Goal: Information Seeking & Learning: Check status

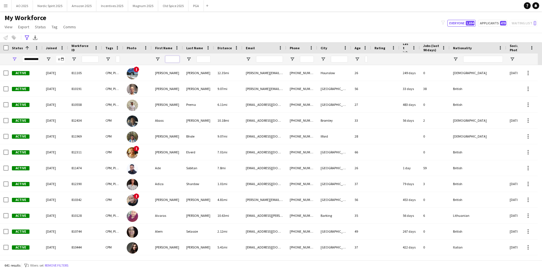
click at [169, 60] on input "First Name Filter Input" at bounding box center [172, 59] width 14 height 7
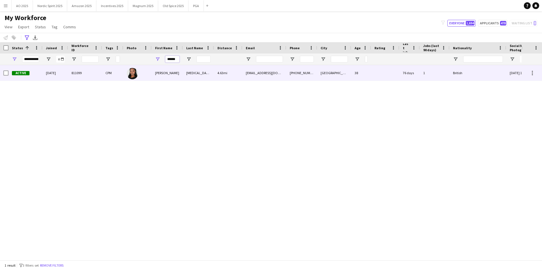
type input "******"
click at [167, 78] on div "[PERSON_NAME]" at bounding box center [167, 73] width 31 height 16
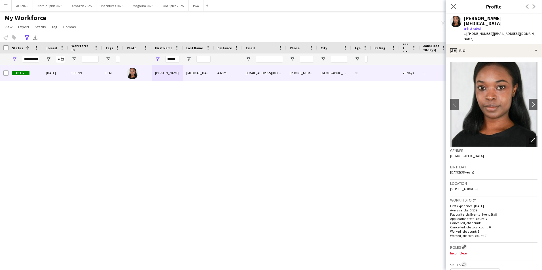
click at [534, 102] on app-crew-profile-bio "chevron-left chevron-right Open photos pop-in Gender [DEMOGRAPHIC_DATA] Birthda…" at bounding box center [493, 163] width 96 height 213
click at [531, 100] on img at bounding box center [493, 104] width 87 height 85
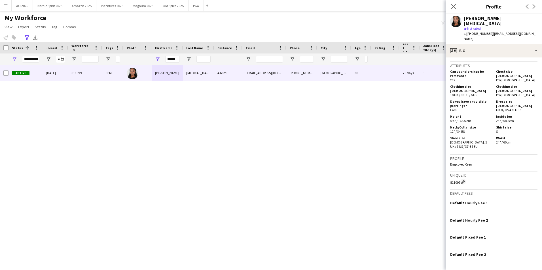
scroll to position [255, 0]
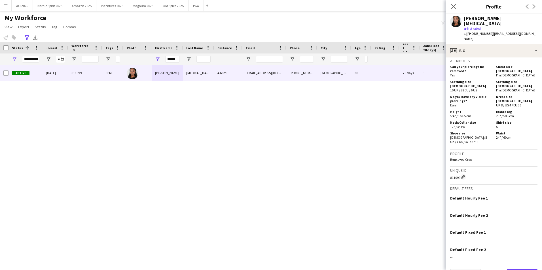
click at [520, 269] on button "Next" at bounding box center [521, 274] width 31 height 11
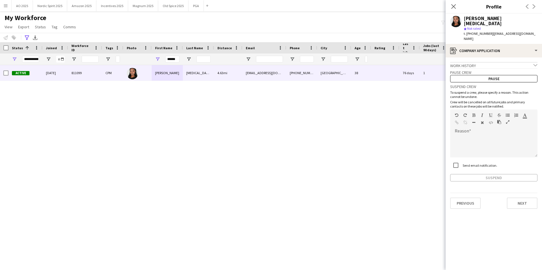
click at [533, 193] on div "Previous Next" at bounding box center [493, 201] width 87 height 16
click at [529, 198] on button "Next" at bounding box center [521, 203] width 31 height 11
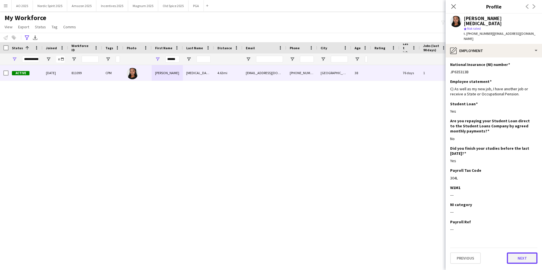
click at [521, 253] on button "Next" at bounding box center [521, 258] width 31 height 11
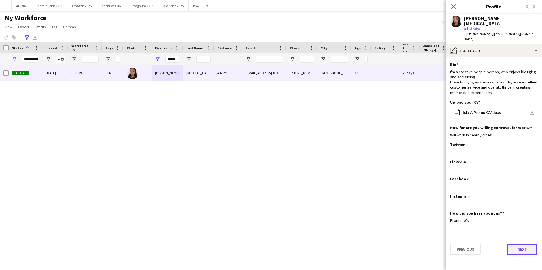
click at [519, 244] on button "Next" at bounding box center [521, 249] width 31 height 11
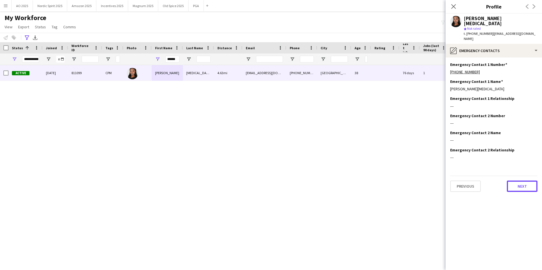
click at [525, 182] on app-section-data-types "Emergency Contact 1 Number Edit this field [PHONE_NUMBER] Emergency Contact 1 N…" at bounding box center [493, 163] width 96 height 213
click at [513, 181] on button "Next" at bounding box center [521, 186] width 31 height 11
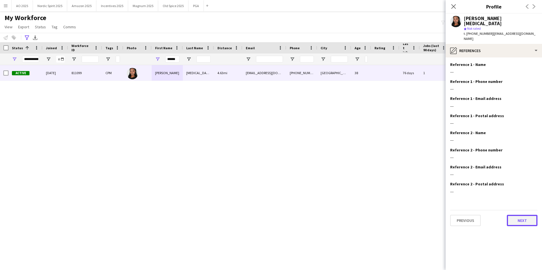
click at [510, 215] on button "Next" at bounding box center [521, 220] width 31 height 11
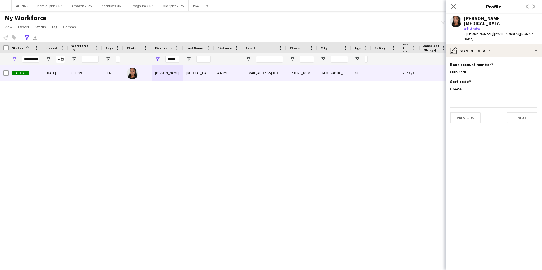
click at [521, 117] on app-section-data-types "Bank account number Edit this field 08852228 Sort code Edit this field 074456 P…" at bounding box center [493, 163] width 96 height 213
click at [520, 112] on button "Next" at bounding box center [521, 117] width 31 height 11
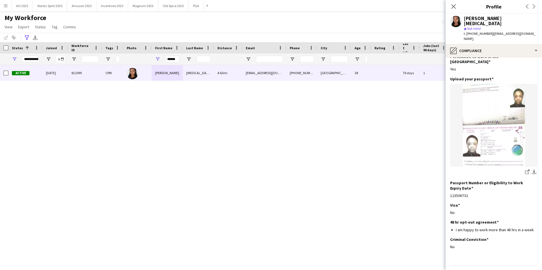
scroll to position [25, 0]
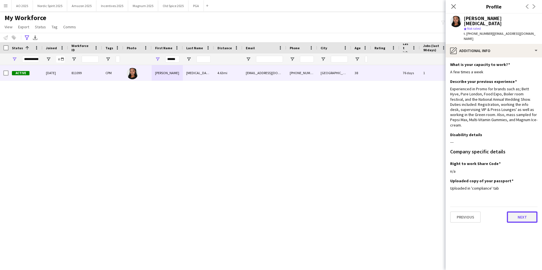
click at [515, 212] on button "Next" at bounding box center [521, 217] width 31 height 11
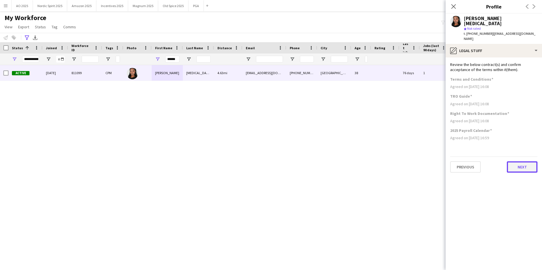
click at [525, 161] on button "Next" at bounding box center [521, 166] width 31 height 11
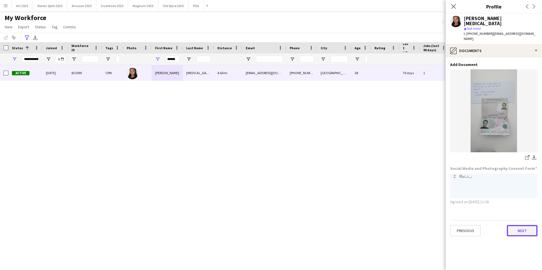
click at [516, 225] on button "Next" at bounding box center [521, 230] width 31 height 11
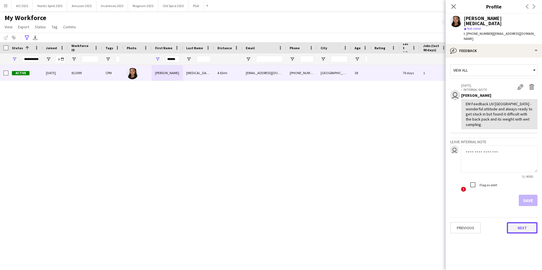
click at [509, 222] on button "Next" at bounding box center [521, 227] width 31 height 11
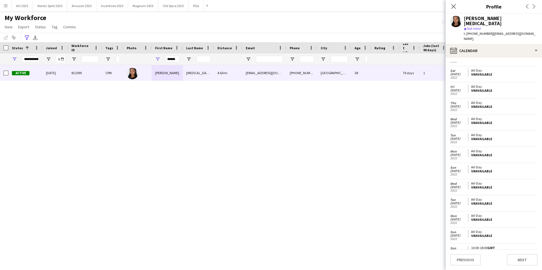
scroll to position [2817, 0]
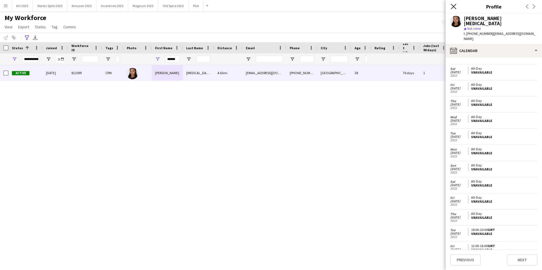
click at [454, 6] on icon at bounding box center [452, 6] width 5 height 5
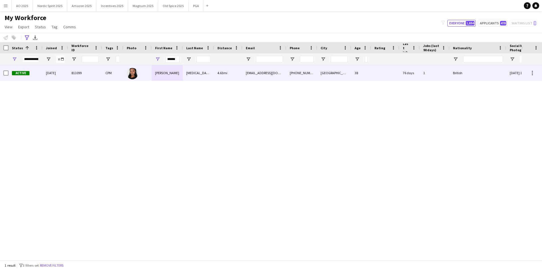
click at [161, 76] on div "[PERSON_NAME]" at bounding box center [167, 73] width 31 height 16
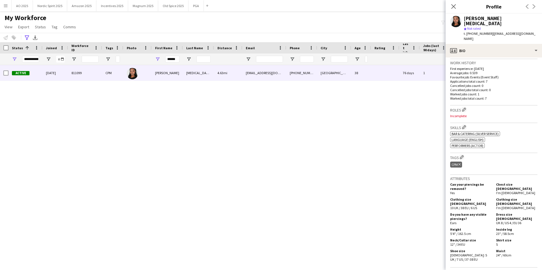
scroll to position [139, 0]
click at [450, 10] on app-icon "Close pop-in" at bounding box center [453, 7] width 8 height 8
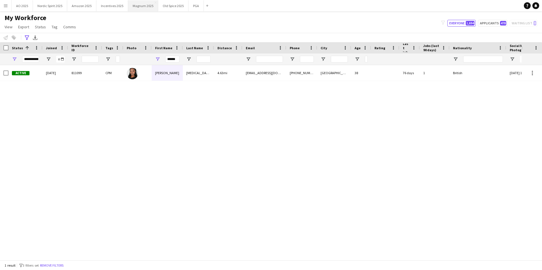
click at [136, 6] on button "Magnum 2025 Close" at bounding box center [143, 5] width 30 height 11
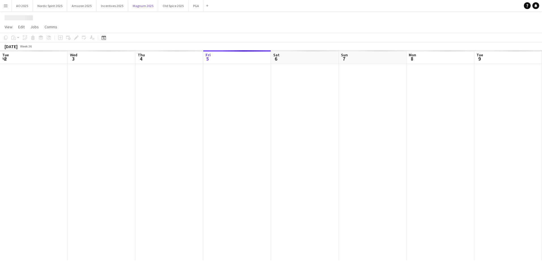
scroll to position [0, 135]
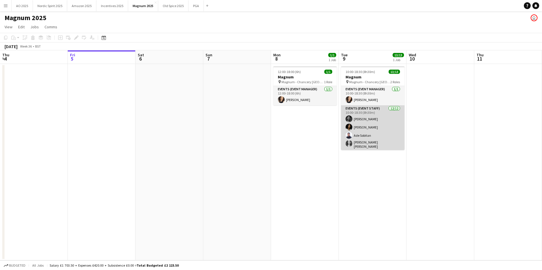
click at [365, 135] on app-card-role "Events (Event Staff) [DATE] 10:00-18:30 (8h30m) [PERSON_NAME] [PERSON_NAME] [PE…" at bounding box center [372, 160] width 63 height 111
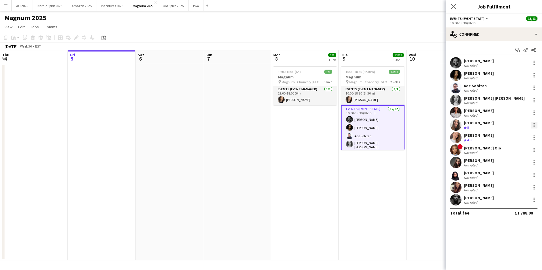
click at [534, 125] on div at bounding box center [533, 125] width 7 height 7
click at [515, 191] on span "Remove" at bounding box center [514, 189] width 35 height 5
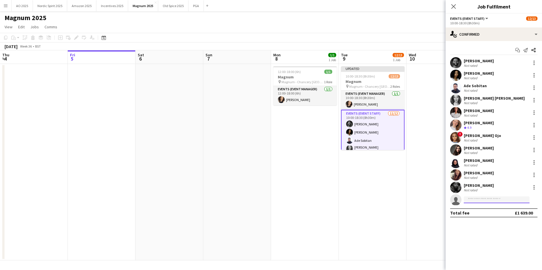
click at [481, 200] on input at bounding box center [496, 200] width 66 height 7
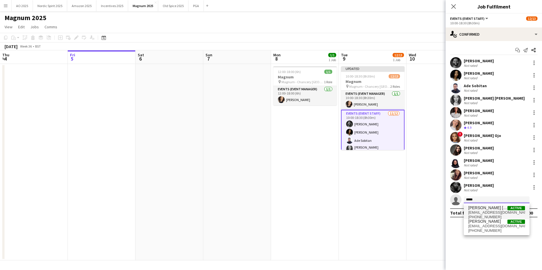
type input "*****"
click at [482, 208] on span "[PERSON_NAME] [MEDICAL_DATA]" at bounding box center [487, 208] width 39 height 5
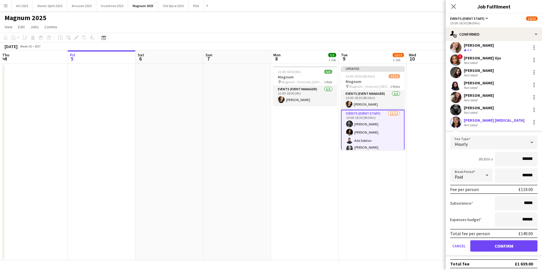
scroll to position [78, 0]
click at [510, 246] on button "Confirm" at bounding box center [503, 245] width 67 height 11
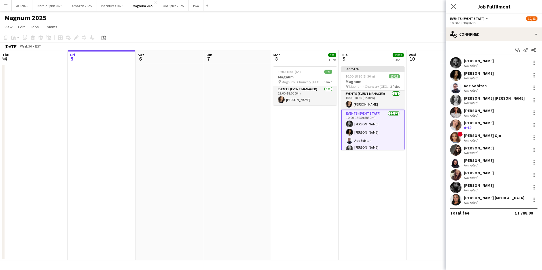
scroll to position [0, 0]
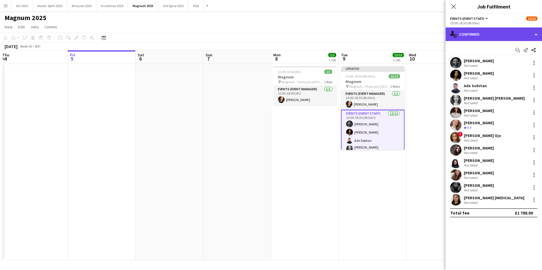
click at [475, 37] on div "single-neutral-actions-check-2 Confirmed" at bounding box center [493, 34] width 96 height 14
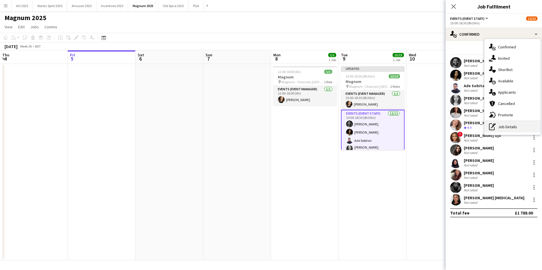
click at [503, 129] on div "pen-write Job Details" at bounding box center [512, 126] width 56 height 11
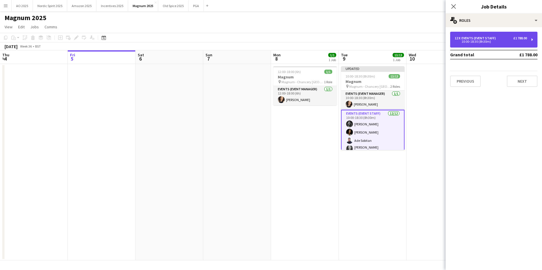
click at [460, 47] on div "12 x Events (Event Staff) £1 788.00 10:00-18:30 (8h30m)" at bounding box center [493, 40] width 87 height 16
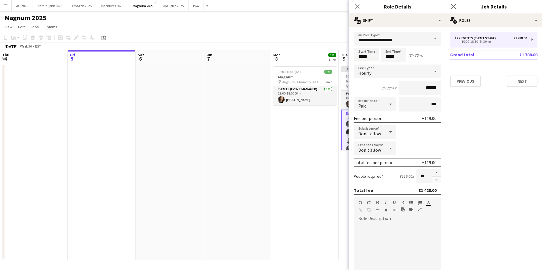
click at [359, 57] on input "*****" at bounding box center [365, 55] width 25 height 14
type input "*****"
click at [359, 66] on div at bounding box center [360, 65] width 11 height 6
click at [384, 154] on div "Don't allow" at bounding box center [368, 149] width 31 height 14
click at [381, 165] on span "Allow" at bounding box center [374, 164] width 33 height 5
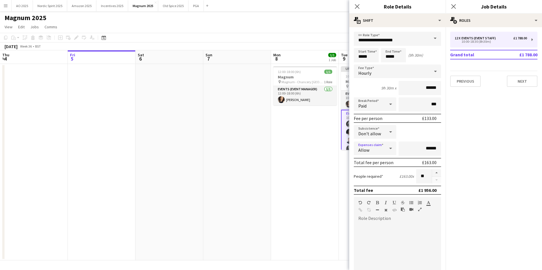
scroll to position [84, 0]
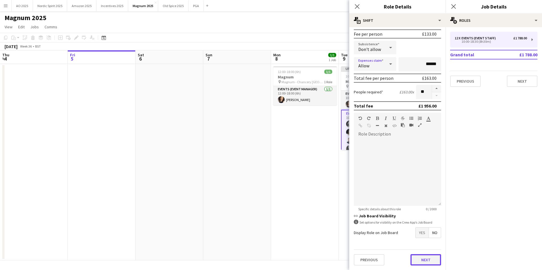
click at [426, 257] on button "Next" at bounding box center [425, 259] width 31 height 11
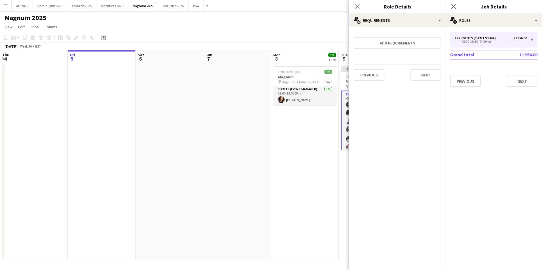
scroll to position [0, 0]
click at [478, 34] on div "12 x Events (Event Staff) £1 956.00 09:00-18:30 (9h30m)" at bounding box center [493, 40] width 87 height 16
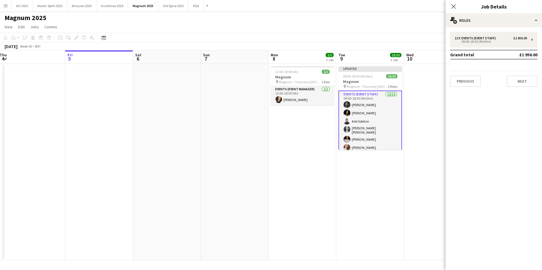
drag, startPoint x: 404, startPoint y: 108, endPoint x: 403, endPoint y: 118, distance: 10.3
click at [402, 126] on app-calendar-viewport "Tue 2 Wed 3 Thu 4 Fri 5 Sat 6 Sun 7 Mon 8 1/1 1 Job Tue 9 13/13 1 Job Wed 10 Th…" at bounding box center [271, 155] width 542 height 210
click at [400, 121] on div "Events (Event Staff) [DATE] 09:00-18:30 (9h30m) [PERSON_NAME] [PERSON_NAME] [PE…" at bounding box center [368, 120] width 63 height 60
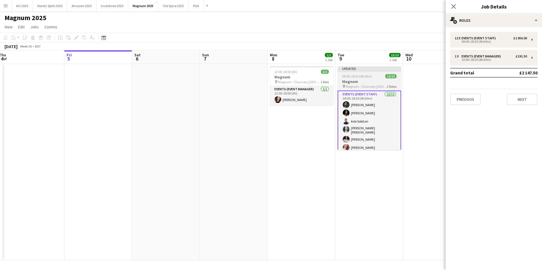
scroll to position [71, 0]
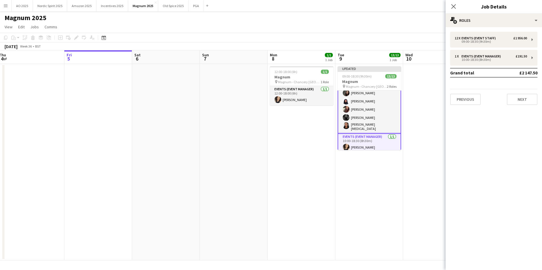
click at [386, 147] on app-card-role "Events (Event Manager) [DATE] 10:00-18:30 (8h30m) [PERSON_NAME]" at bounding box center [368, 144] width 63 height 20
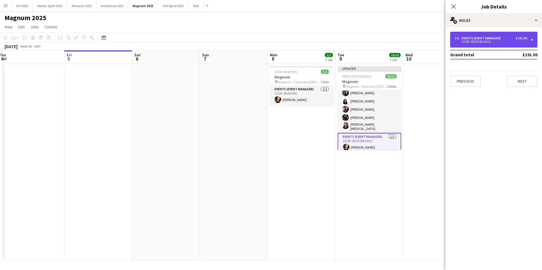
click at [467, 42] on div "10:00-18:30 (8h30m)" at bounding box center [490, 41] width 72 height 3
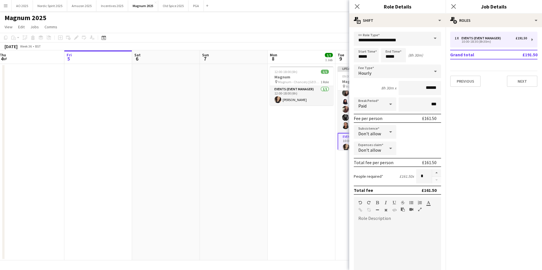
click at [370, 154] on div "Don't allow" at bounding box center [368, 149] width 31 height 14
click at [370, 164] on span "Allow" at bounding box center [374, 164] width 33 height 5
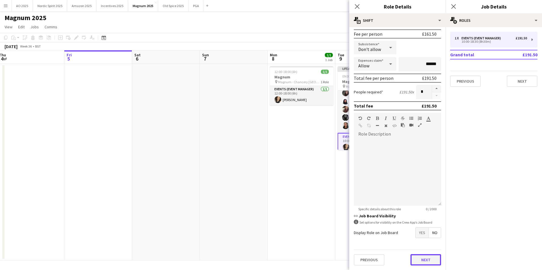
click at [424, 258] on button "Next" at bounding box center [425, 259] width 31 height 11
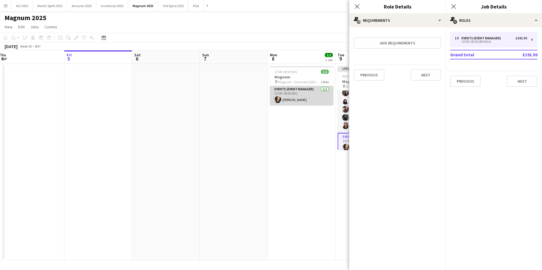
click at [320, 92] on app-card-role "Events (Event Manager) [DATE] 12:00-18:00 (6h) [PERSON_NAME]" at bounding box center [301, 95] width 63 height 19
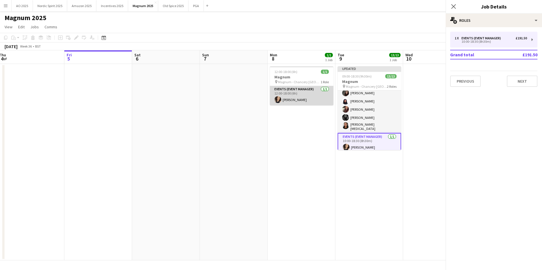
scroll to position [69, 0]
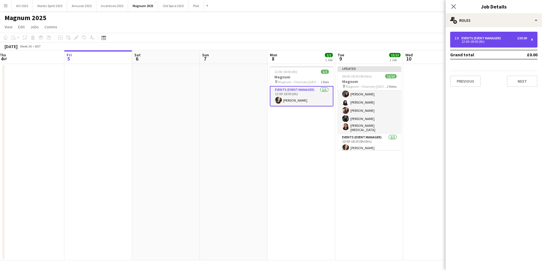
click at [474, 45] on div "1 x Events (Event Manager) £30.00 12:00-18:00 (6h)" at bounding box center [493, 40] width 87 height 16
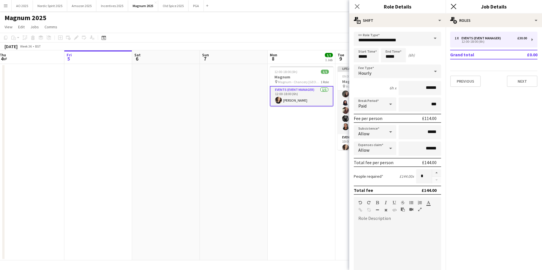
click at [455, 7] on icon "Close pop-in" at bounding box center [452, 6] width 5 height 5
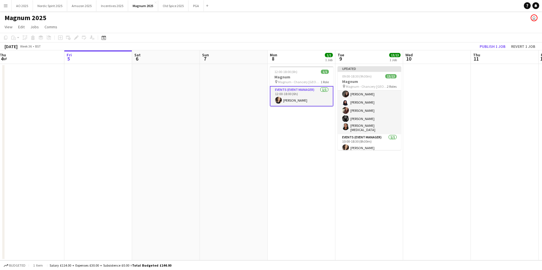
click at [451, 85] on app-date-cell at bounding box center [437, 162] width 68 height 197
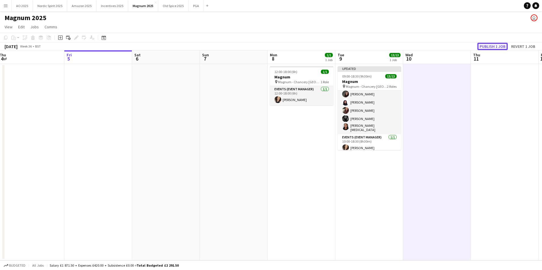
click at [489, 46] on button "Publish 1 job" at bounding box center [492, 46] width 30 height 7
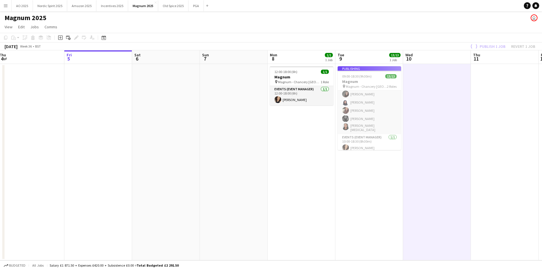
scroll to position [65, 0]
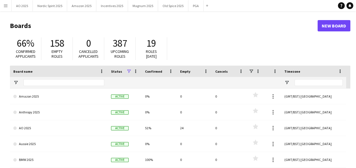
click at [7, 5] on app-icon "Menu" at bounding box center [5, 5] width 5 height 5
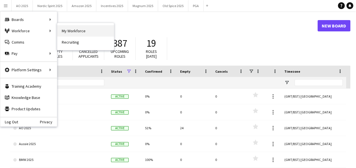
click at [66, 32] on link "My Workforce" at bounding box center [85, 30] width 57 height 11
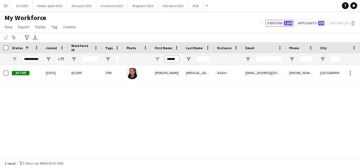
drag, startPoint x: 177, startPoint y: 59, endPoint x: 140, endPoint y: 56, distance: 37.8
click at [140, 56] on div "******" at bounding box center [327, 59] width 655 height 11
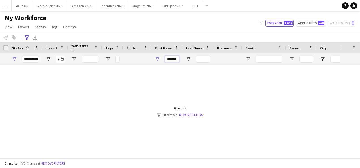
type input "*******"
click at [156, 59] on span "Open Filter Menu" at bounding box center [157, 59] width 5 height 5
click at [27, 38] on icon "Advanced filters" at bounding box center [27, 37] width 5 height 5
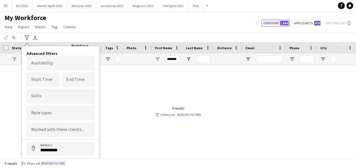
click at [61, 164] on button "Remove filters" at bounding box center [53, 164] width 26 height 6
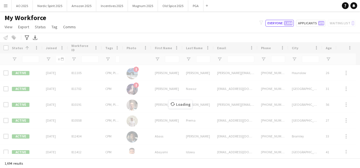
click at [167, 58] on div "Workforce Details Photo First Name" at bounding box center [180, 100] width 360 height 116
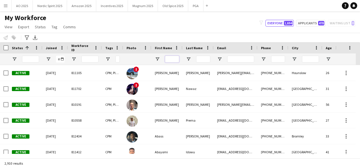
click at [172, 58] on input "First Name Filter Input" at bounding box center [172, 59] width 14 height 7
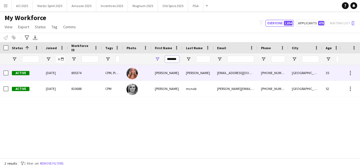
type input "*******"
click at [171, 70] on div "Lindsey" at bounding box center [167, 73] width 31 height 16
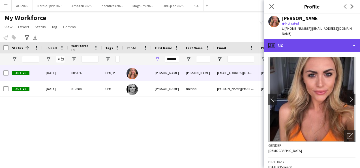
click at [290, 40] on div "profile Bio" at bounding box center [312, 46] width 96 height 14
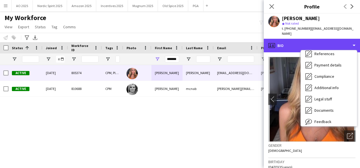
scroll to position [76, 0]
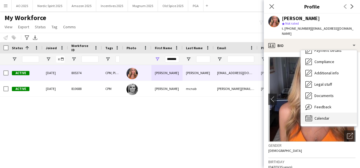
click at [329, 113] on div "Calendar Calendar" at bounding box center [329, 118] width 56 height 11
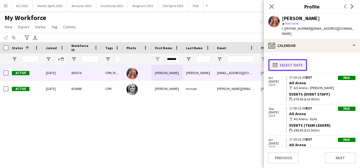
click at [301, 61] on button "calendar-full Select date" at bounding box center [288, 65] width 39 height 12
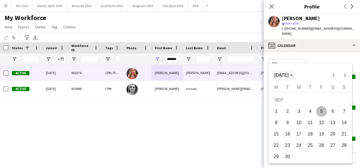
click at [295, 78] on span "Choose month and year" at bounding box center [283, 76] width 23 height 14
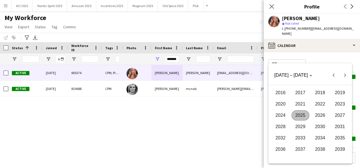
click at [283, 116] on span "2024" at bounding box center [281, 115] width 18 height 10
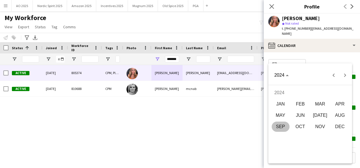
click at [281, 107] on span "JAN" at bounding box center [281, 104] width 18 height 10
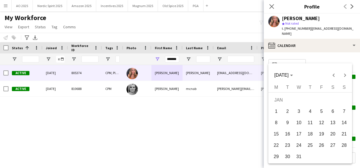
click at [332, 51] on div at bounding box center [180, 84] width 360 height 168
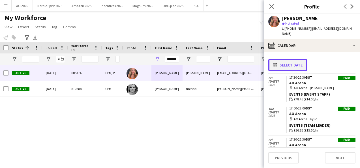
click at [300, 59] on button "calendar-full Select date" at bounding box center [288, 65] width 39 height 12
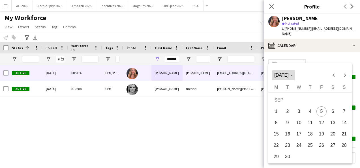
drag, startPoint x: 292, startPoint y: 74, endPoint x: 292, endPoint y: 82, distance: 7.6
click at [289, 74] on span "[DATE]" at bounding box center [281, 75] width 14 height 5
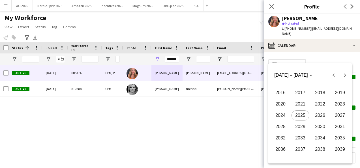
click at [283, 113] on span "2024" at bounding box center [281, 115] width 18 height 10
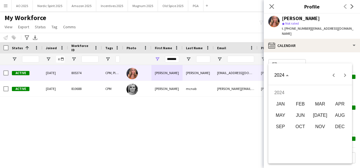
click at [282, 105] on span "JAN" at bounding box center [281, 104] width 18 height 10
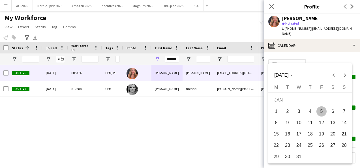
click at [276, 114] on span "1" at bounding box center [276, 111] width 10 height 10
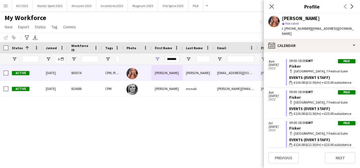
scroll to position [0, 0]
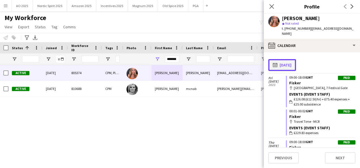
click at [291, 61] on button "calendar-full 01-01-2024" at bounding box center [283, 65] width 28 height 12
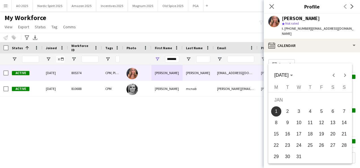
click at [289, 112] on span "2" at bounding box center [288, 111] width 10 height 10
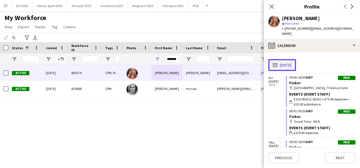
click at [293, 63] on button "calendar-full 02-01-2024" at bounding box center [283, 65] width 28 height 12
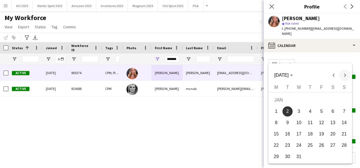
click at [346, 76] on span "Next month" at bounding box center [345, 75] width 11 height 11
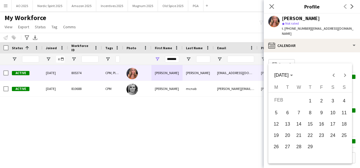
click at [307, 102] on span "1" at bounding box center [310, 101] width 10 height 12
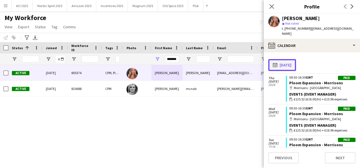
click at [291, 59] on button "calendar-full 01-02-2024" at bounding box center [283, 65] width 28 height 12
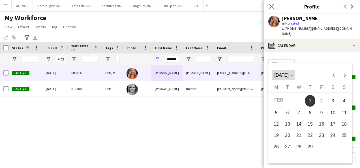
click at [289, 79] on span "Choose month and year" at bounding box center [283, 76] width 23 height 14
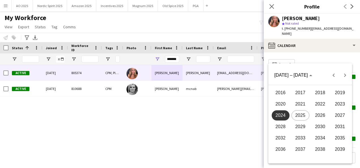
click at [303, 116] on span "2025" at bounding box center [301, 115] width 18 height 10
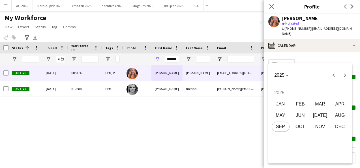
click at [282, 105] on span "JAN" at bounding box center [281, 104] width 18 height 10
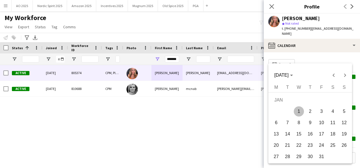
click at [328, 61] on div at bounding box center [180, 84] width 360 height 168
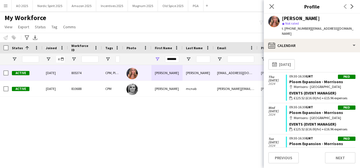
click at [274, 8] on icon "Close pop-in" at bounding box center [272, 6] width 5 height 5
